Goal: Check status

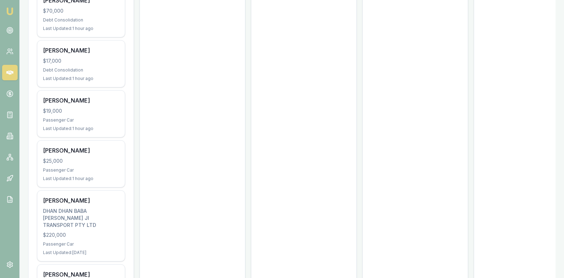
scroll to position [353, 0]
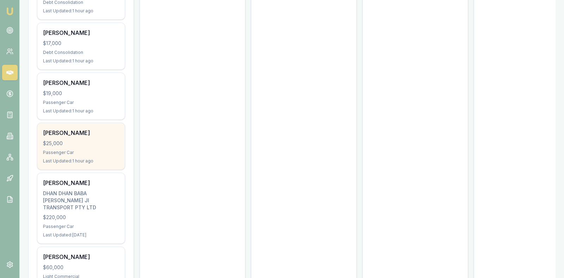
click at [78, 140] on div "$25,000" at bounding box center [81, 143] width 76 height 7
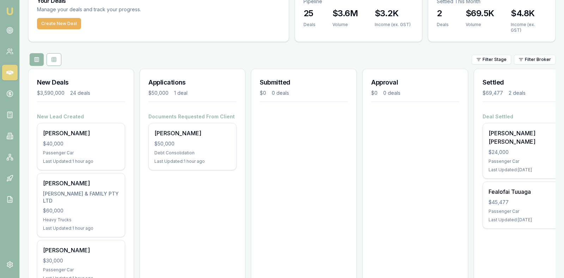
scroll to position [18, 0]
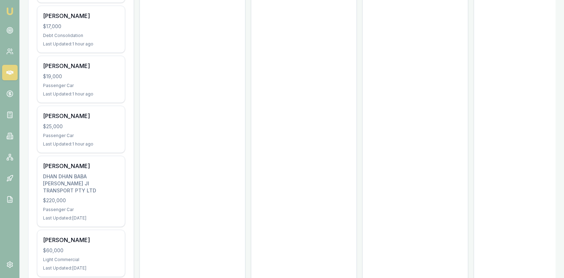
scroll to position [370, 0]
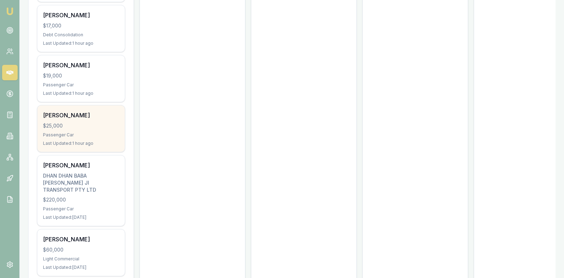
click at [78, 107] on div "Magdalena Sekanyambo $25,000 Passenger Car Last Updated: 1 hour ago" at bounding box center [80, 128] width 87 height 47
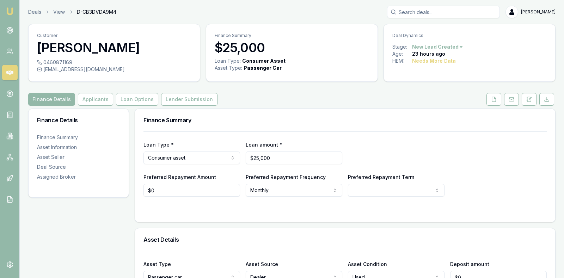
click at [476, 169] on div "Loan Type * Consumer asset Consumer loan Consumer asset Commercial loan Commerc…" at bounding box center [345, 164] width 403 height 65
click at [494, 157] on div "Loan Type * Consumer asset Consumer loan Consumer asset Commercial loan Commerc…" at bounding box center [345, 152] width 403 height 24
click at [495, 97] on polyline at bounding box center [494, 97] width 1 height 1
click at [390, 144] on div "Loan Type * Consumer asset Consumer loan Consumer asset Commercial loan Commerc…" at bounding box center [345, 152] width 403 height 24
click at [493, 98] on icon at bounding box center [494, 99] width 4 height 5
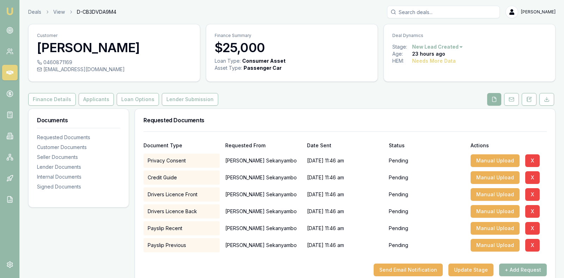
click at [416, 96] on div "Finance Details Applicants Loan Options Lender Submission" at bounding box center [292, 99] width 528 height 13
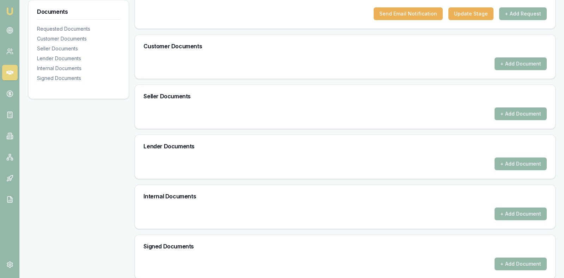
scroll to position [261, 0]
